Goal: Task Accomplishment & Management: Use online tool/utility

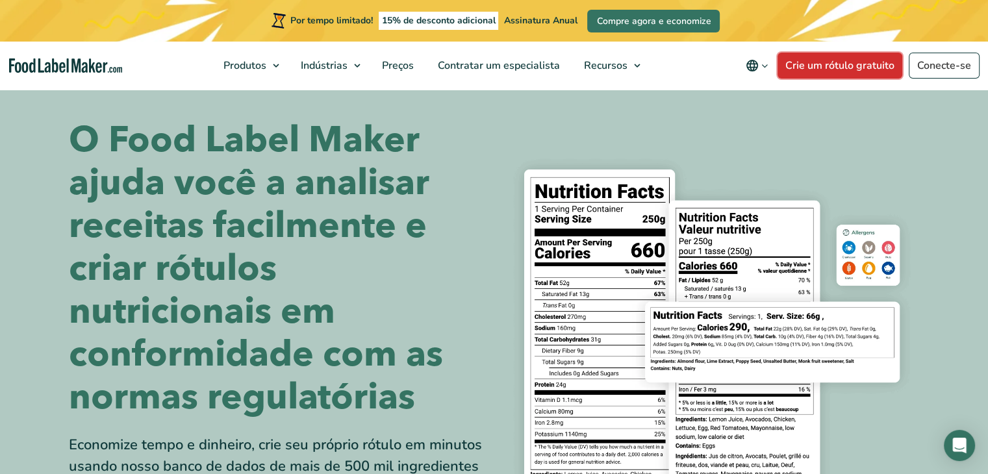
click at [844, 68] on font "Crie um rótulo gratuito" at bounding box center [839, 65] width 109 height 14
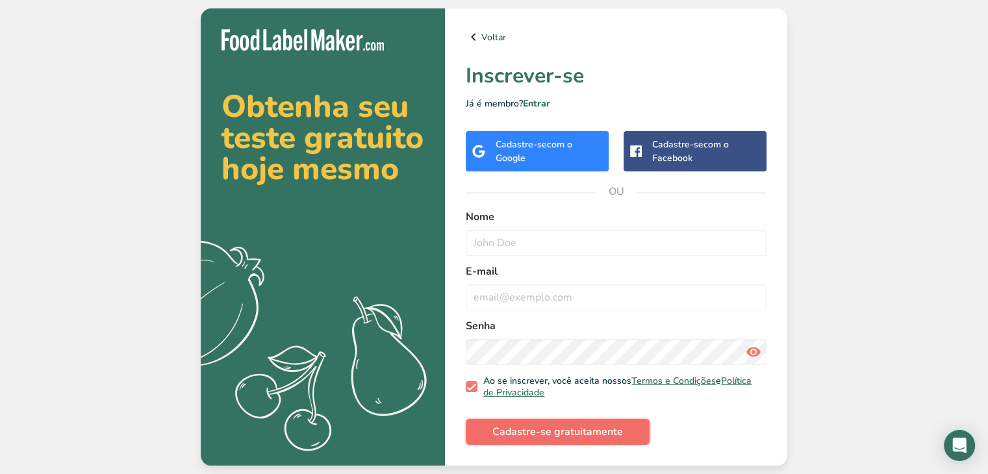
click at [560, 423] on button "Cadastre-se gratuitamente" at bounding box center [558, 432] width 184 height 26
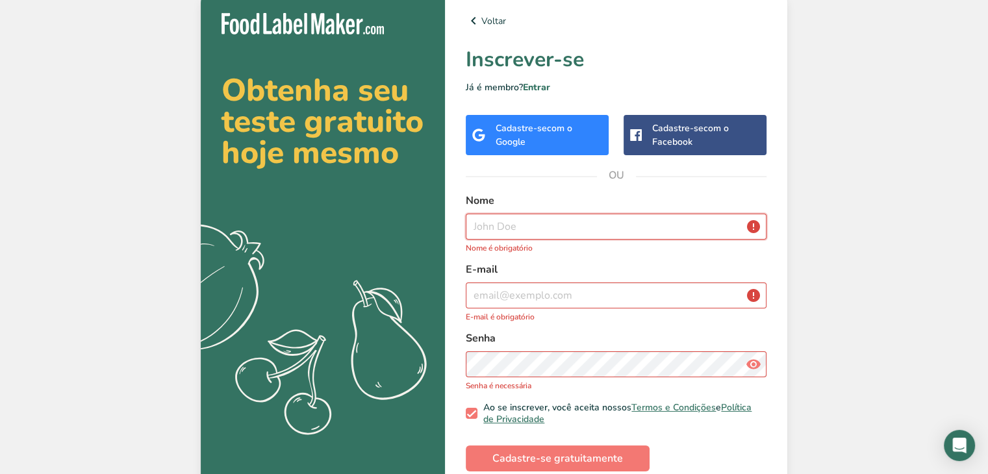
click at [545, 229] on input "text" at bounding box center [616, 227] width 301 height 26
type input "y"
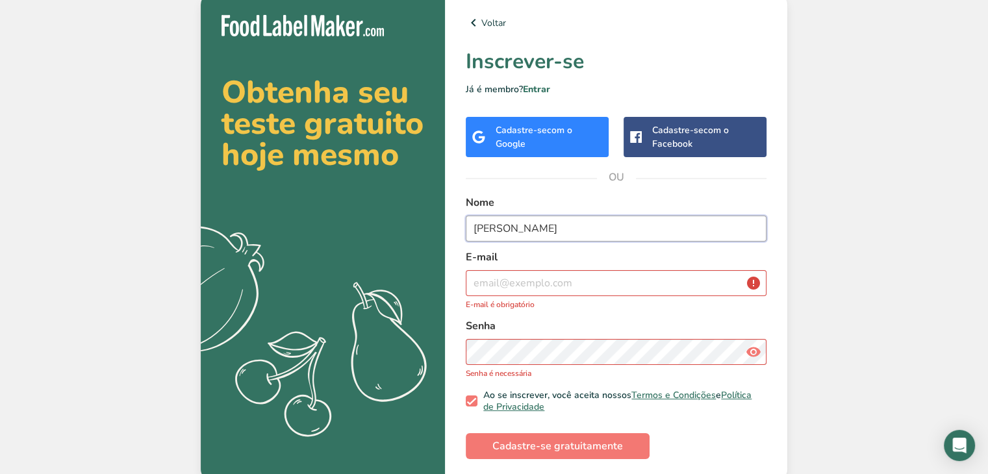
type input "Yara Maria Ferreira Souza"
click at [532, 284] on input "email" at bounding box center [616, 283] width 301 height 26
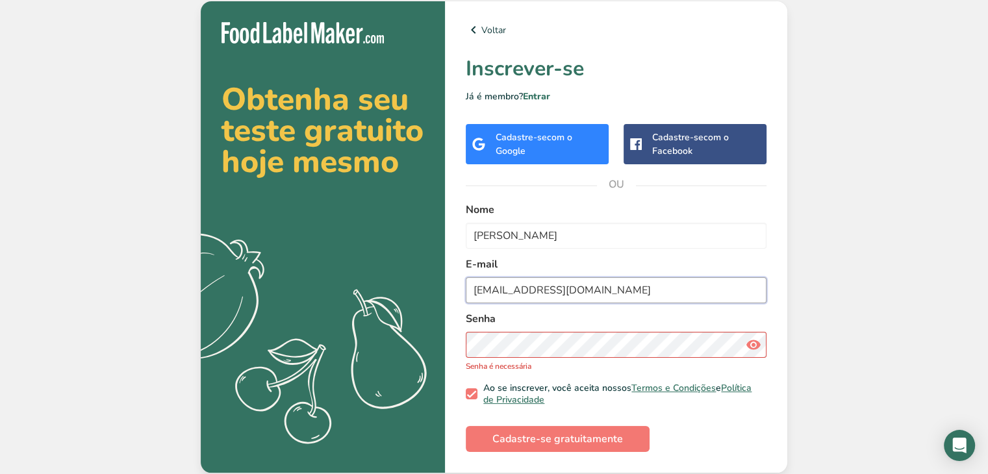
type input "yaramarianutri@gmail.com"
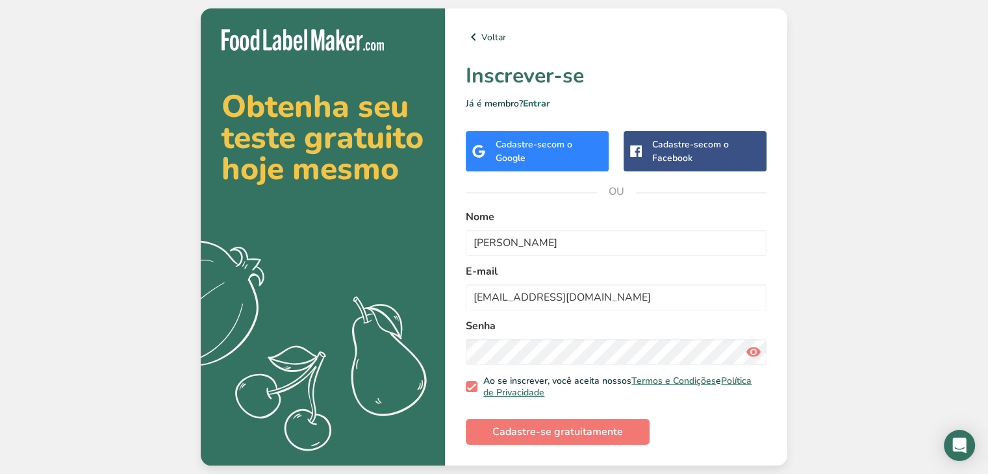
click at [754, 351] on icon at bounding box center [753, 351] width 16 height 23
click at [542, 433] on font "Cadastre-se gratuitamente" at bounding box center [557, 432] width 131 height 14
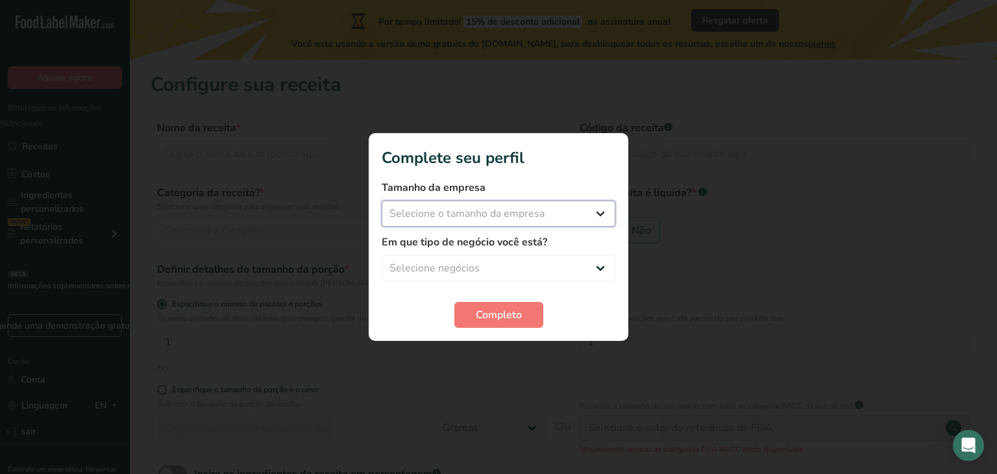
click at [509, 221] on select "Selecione o tamanho da empresa Fewer than 10 Employees 10 to 50 Employees 51 to…" at bounding box center [499, 214] width 234 height 26
select select "2"
click at [382, 201] on select "Selecione o tamanho da empresa Fewer than 10 Employees 10 to 50 Employees 51 to…" at bounding box center [499, 214] width 234 height 26
click at [499, 261] on select "Selecione negócios Packaged Food Manufacturer Restaurant & Cafe Bakery Meal Pla…" at bounding box center [499, 268] width 234 height 26
click at [545, 205] on select "Fewer than 10 Employees 10 to 50 Employees 51 to 500 Employees Over 500 Employe…" at bounding box center [499, 214] width 234 height 26
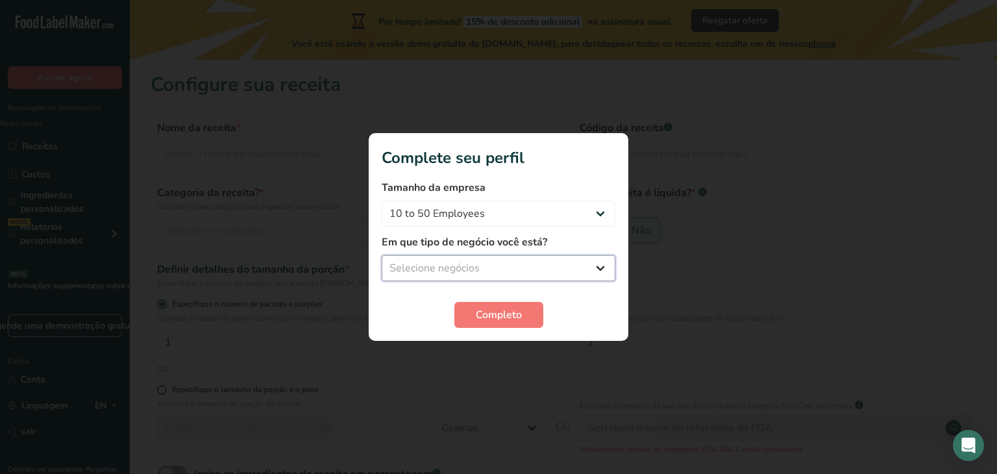
click at [595, 265] on select "Selecione negócios Packaged Food Manufacturer Restaurant & Cafe Bakery Meal Pla…" at bounding box center [499, 268] width 234 height 26
select select "8"
click at [382, 255] on select "Selecione negócios Packaged Food Manufacturer Restaurant & Cafe Bakery Meal Pla…" at bounding box center [499, 268] width 234 height 26
click at [473, 309] on button "Completo" at bounding box center [499, 315] width 89 height 26
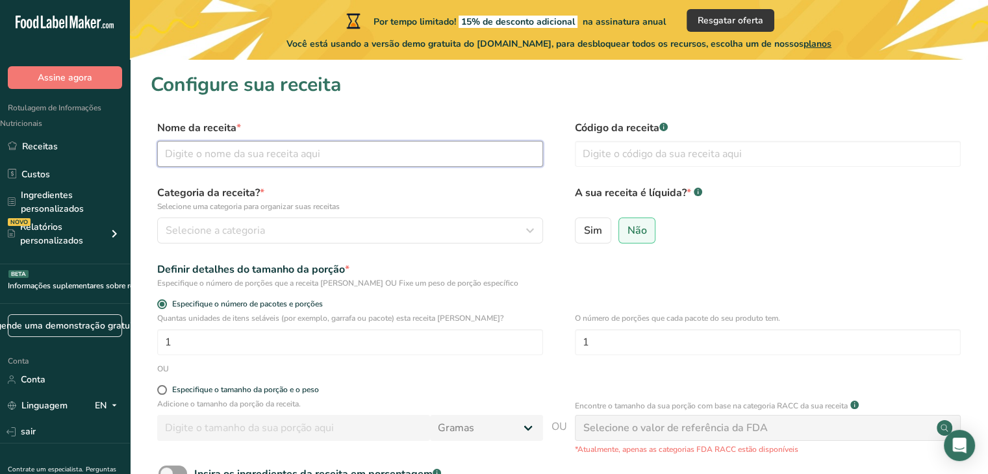
click at [230, 158] on input "text" at bounding box center [350, 154] width 386 height 26
click at [53, 177] on link "Custos" at bounding box center [65, 174] width 130 height 25
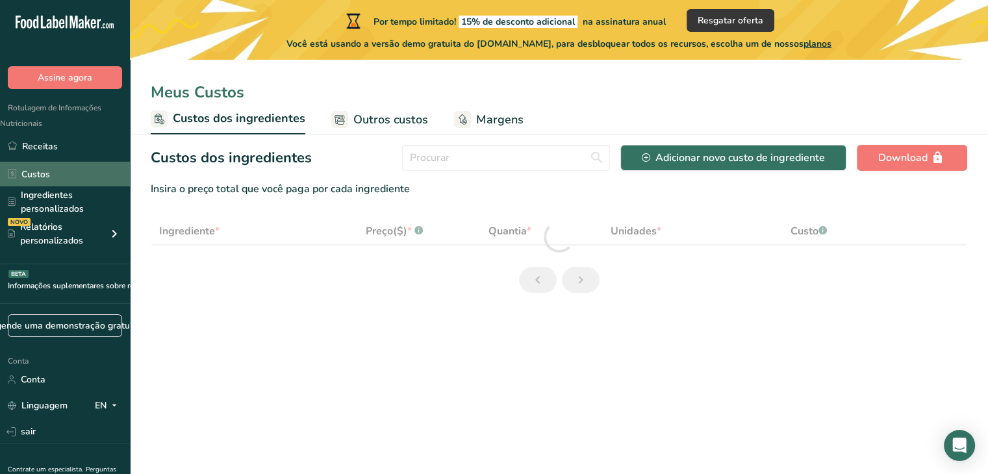
select select "1"
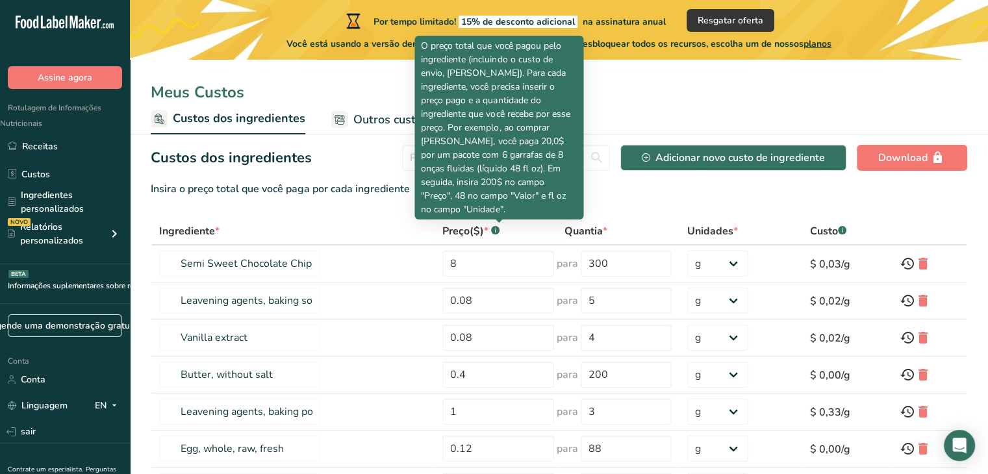
click at [496, 230] on rect at bounding box center [495, 230] width 8 height 8
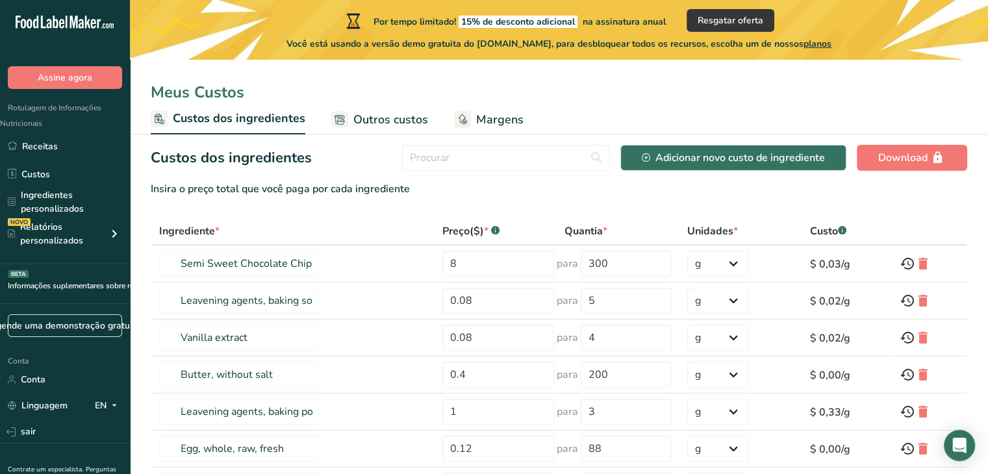
click at [496, 230] on rect at bounding box center [495, 230] width 8 height 8
click at [95, 405] on font "EN" at bounding box center [101, 405] width 12 height 12
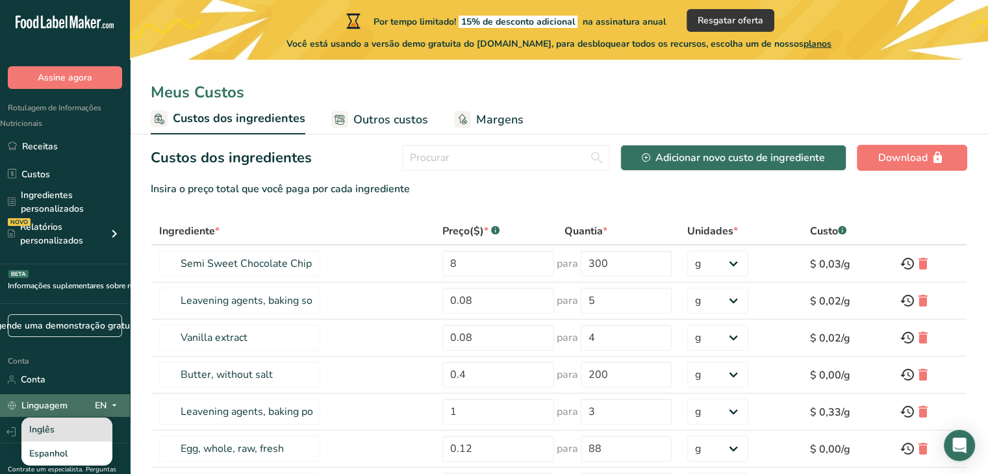
click at [92, 428] on div "Inglês" at bounding box center [66, 429] width 91 height 24
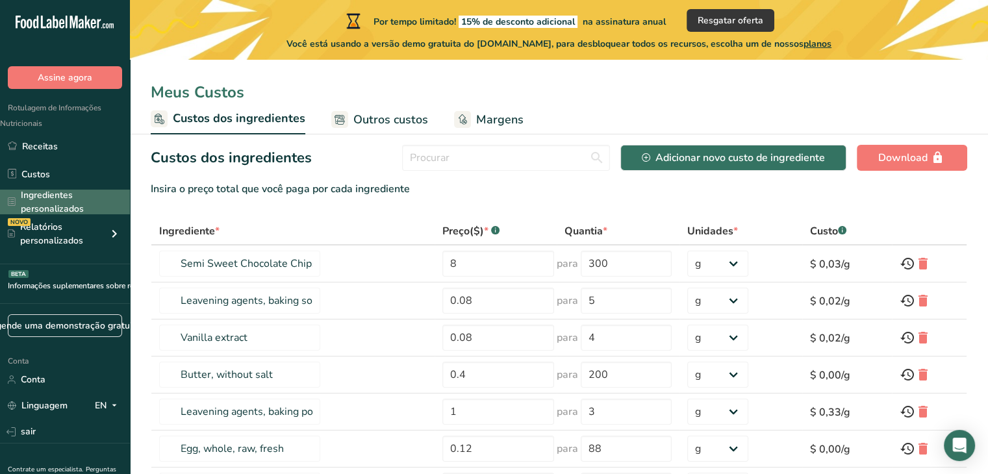
click at [83, 209] on font "Ingredientes personalizados" at bounding box center [71, 201] width 101 height 27
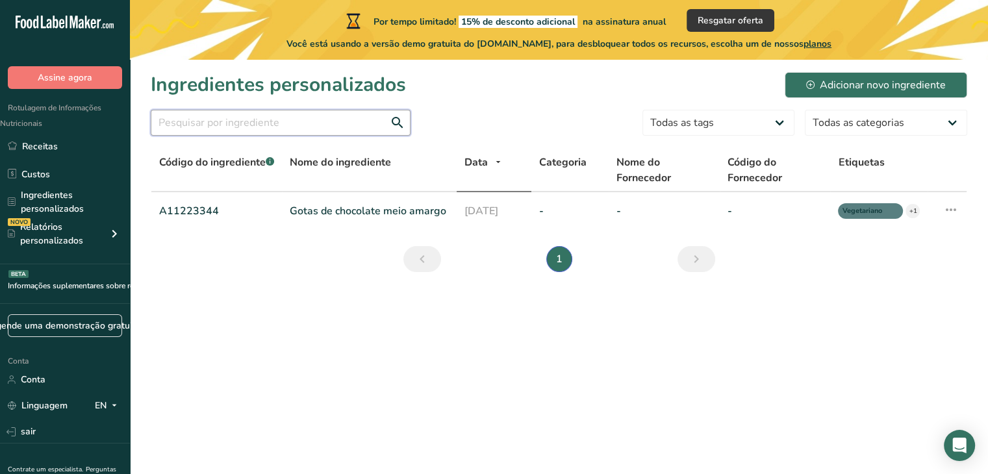
click at [334, 113] on input "text" at bounding box center [281, 123] width 260 height 26
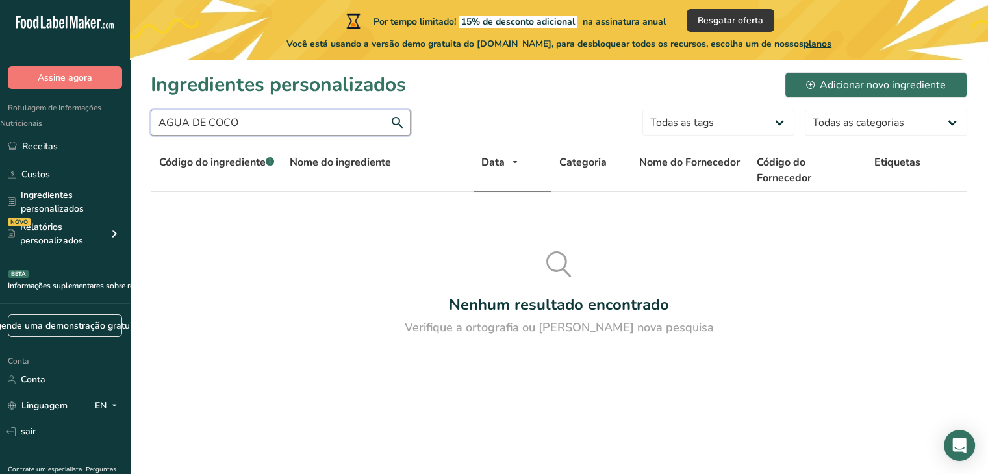
type input "AGUA DE COCO"
click at [851, 110] on select "Todas as categorias American Indian/Alaska Native Foods Baby Foods Baked Produc…" at bounding box center [885, 123] width 162 height 26
click at [769, 121] on select "Todas as tags Source of Antioxidants Prebiotic Effect Source of Omega 3 Plant-b…" at bounding box center [718, 123] width 152 height 26
